Goal: Information Seeking & Learning: Learn about a topic

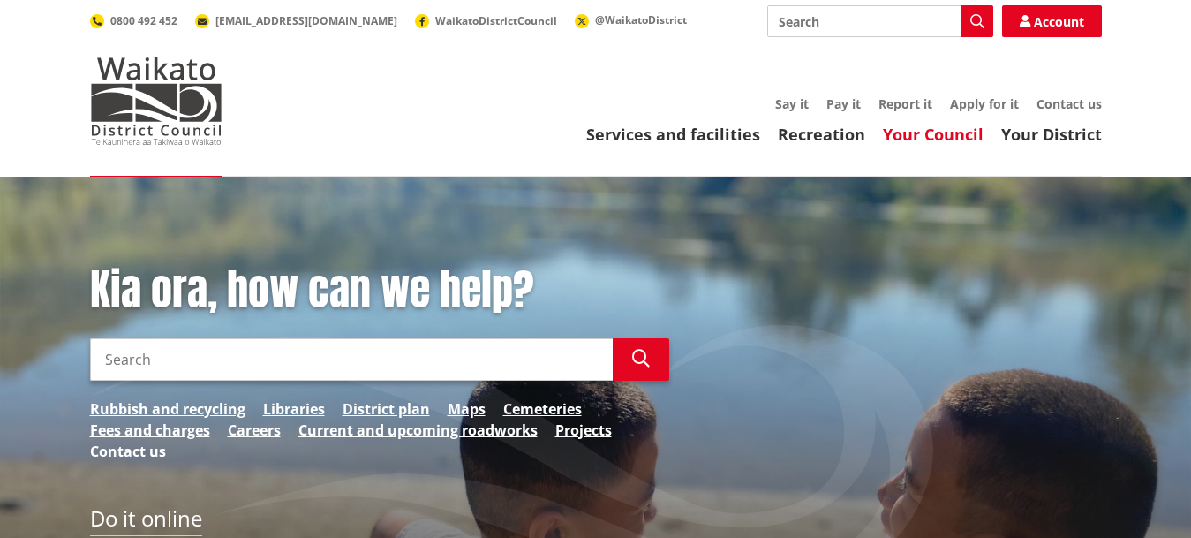
click at [954, 136] on link "Your Council" at bounding box center [933, 134] width 101 height 21
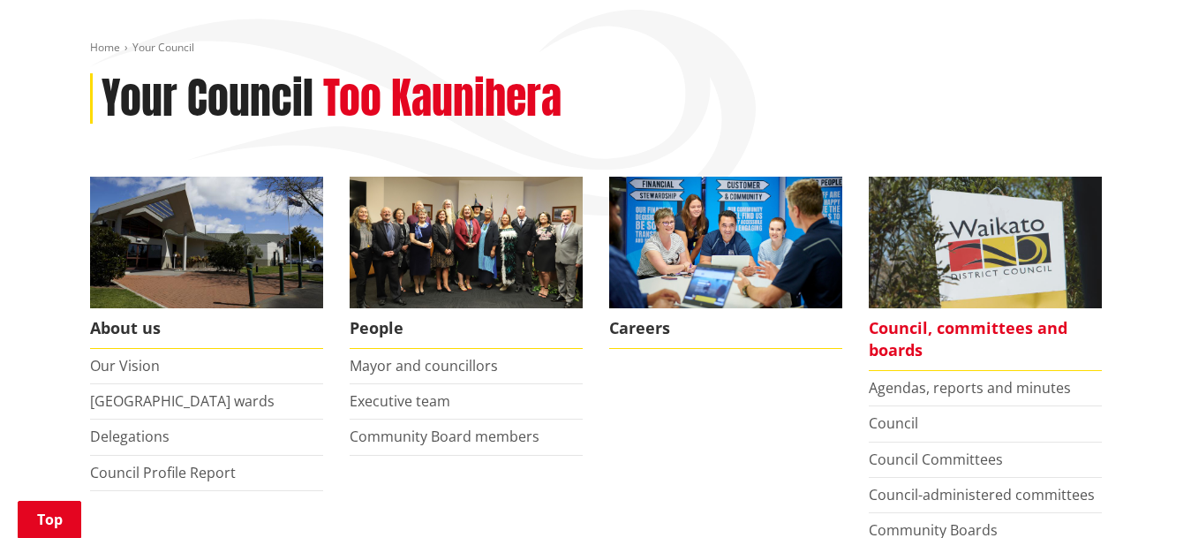
scroll to position [270, 0]
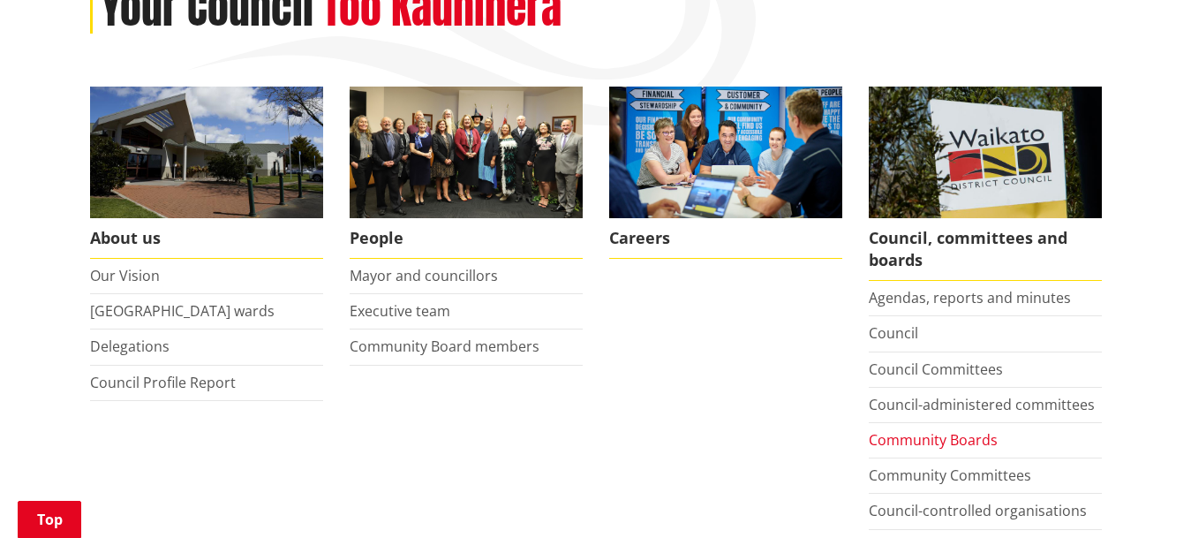
click at [964, 448] on link "Community Boards" at bounding box center [933, 439] width 129 height 19
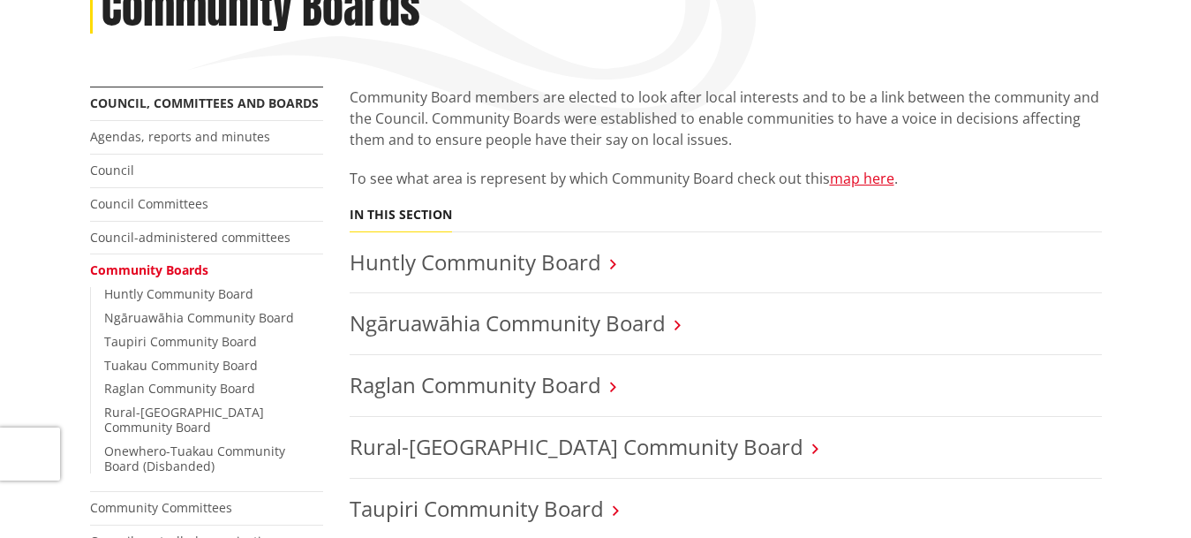
scroll to position [270, 0]
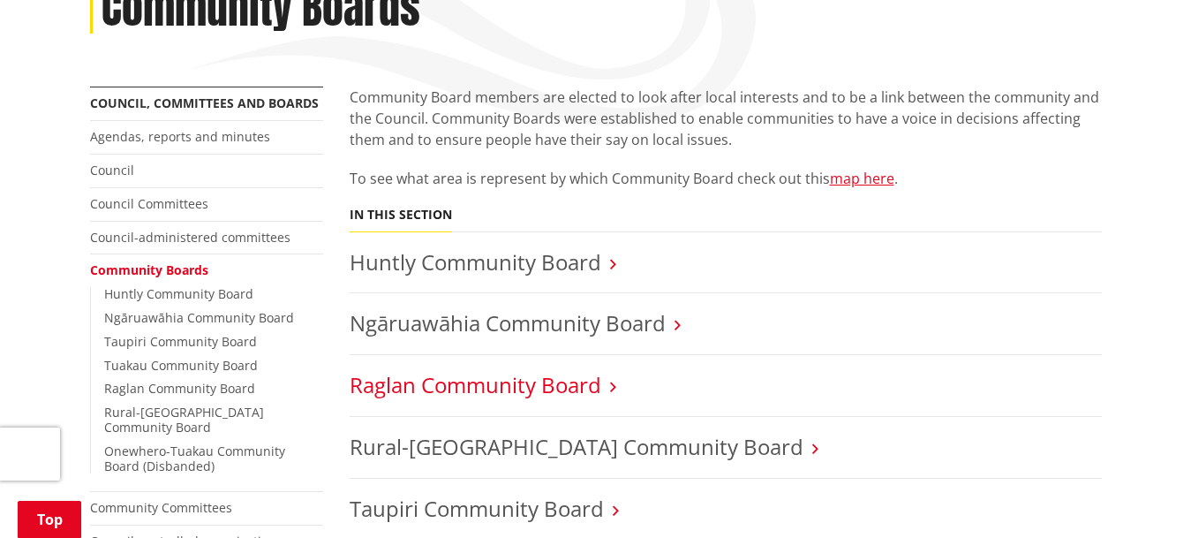
click at [533, 381] on link "Raglan Community Board" at bounding box center [476, 384] width 252 height 29
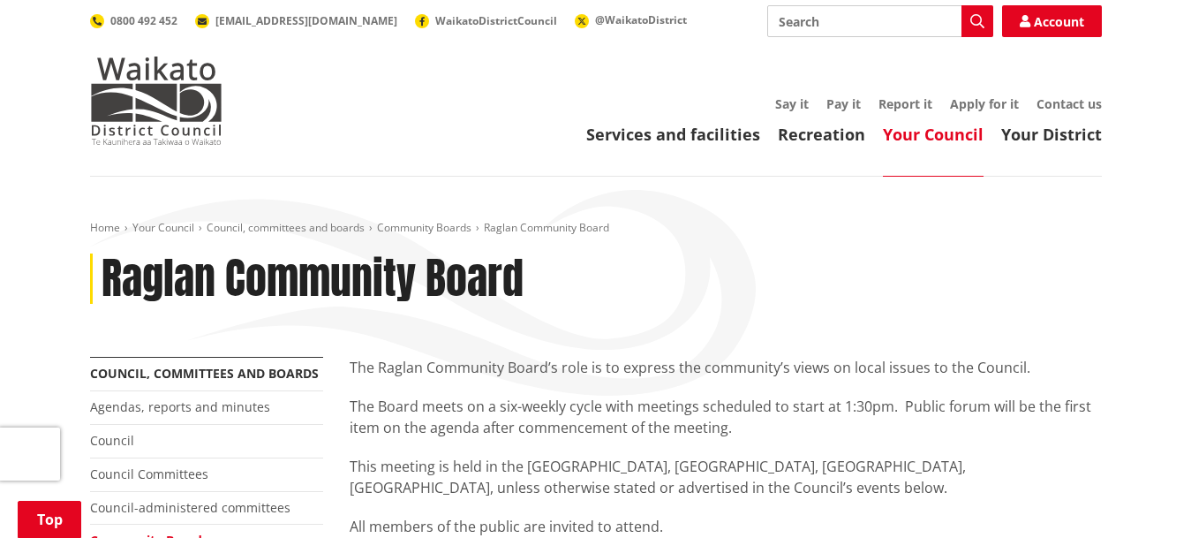
scroll to position [360, 0]
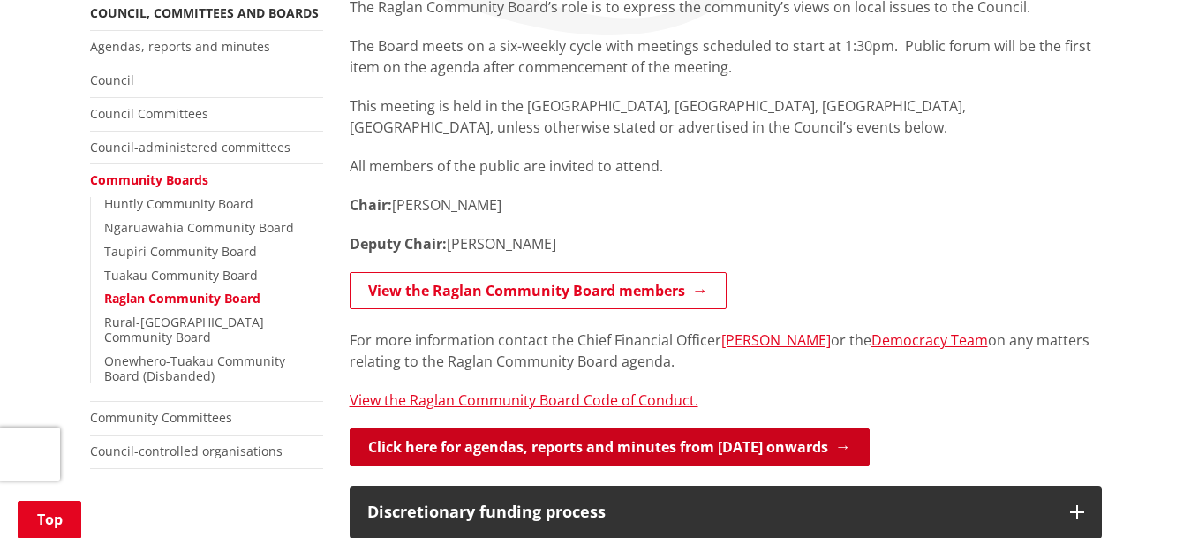
click at [628, 442] on link "Click here for agendas, reports and minutes from May 2024 onwards" at bounding box center [610, 446] width 520 height 37
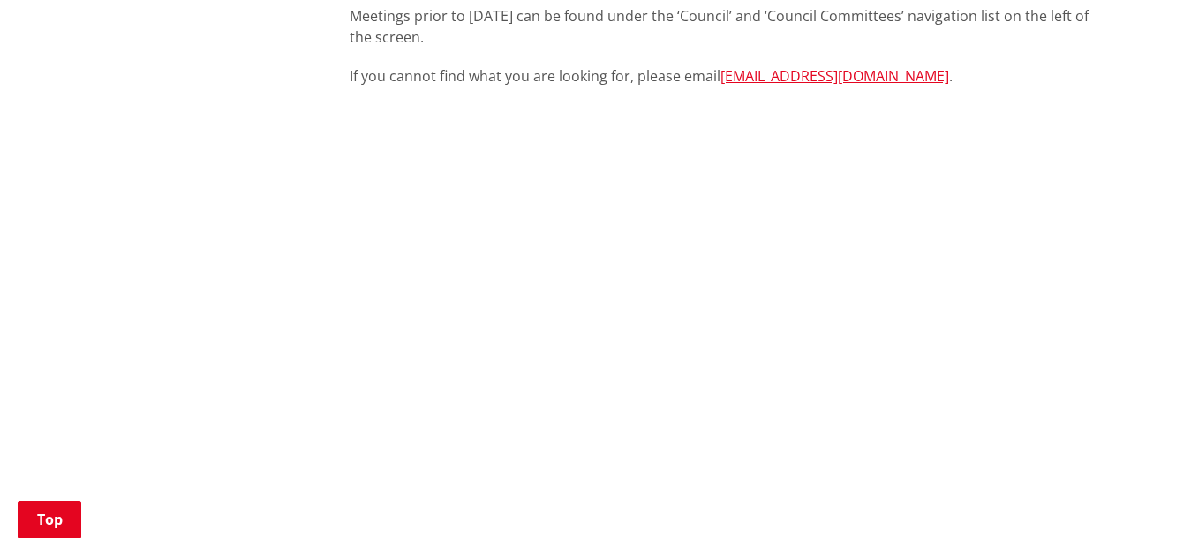
scroll to position [721, 0]
